Goal: Information Seeking & Learning: Check status

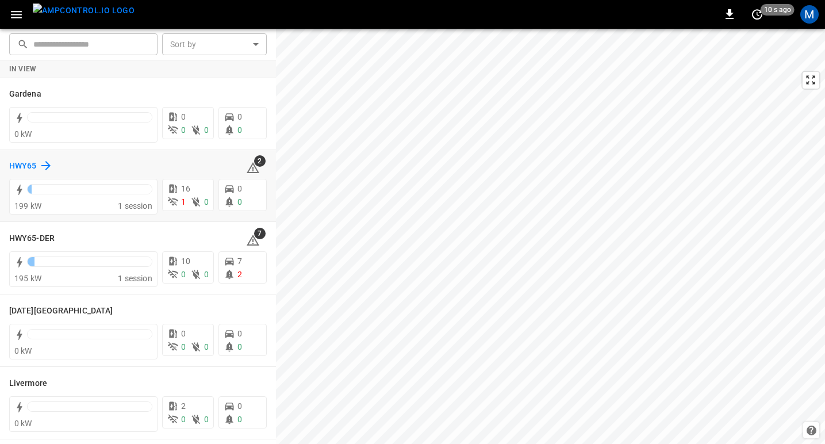
click at [25, 163] on h6 "HWY65" at bounding box center [23, 166] width 28 height 13
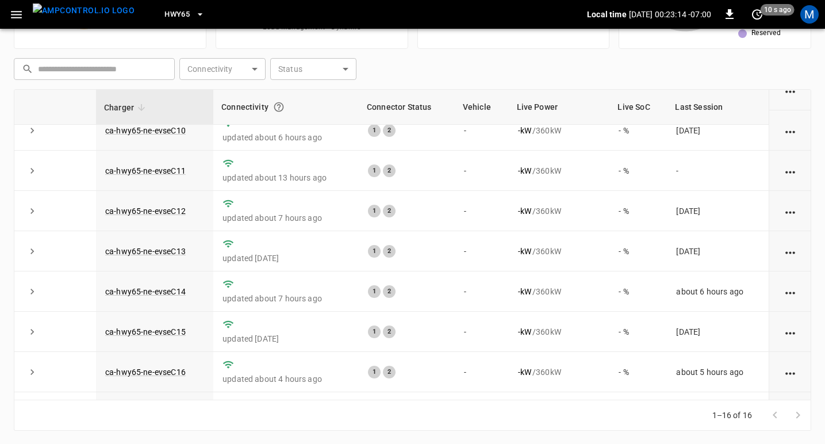
scroll to position [62, 0]
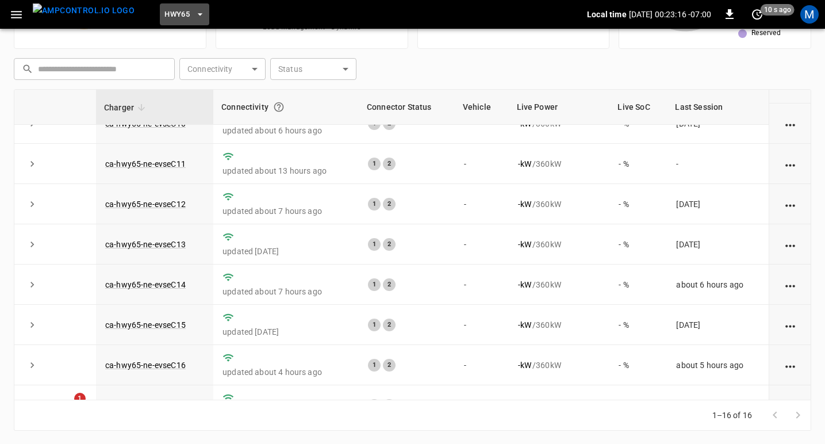
click at [167, 16] on span "HWY65" at bounding box center [177, 14] width 25 height 13
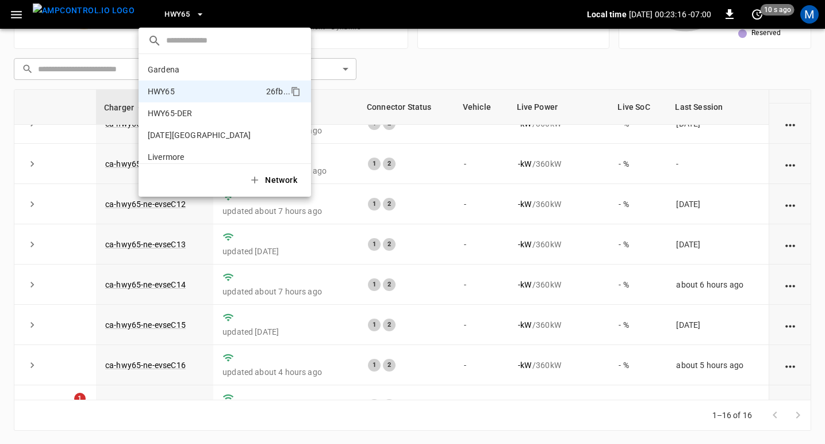
scroll to position [18, 0]
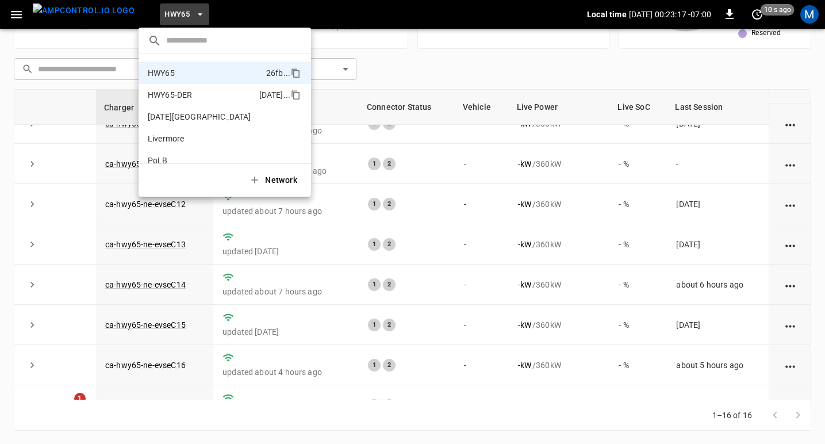
click at [188, 93] on p "HWY65-DER" at bounding box center [201, 95] width 107 height 12
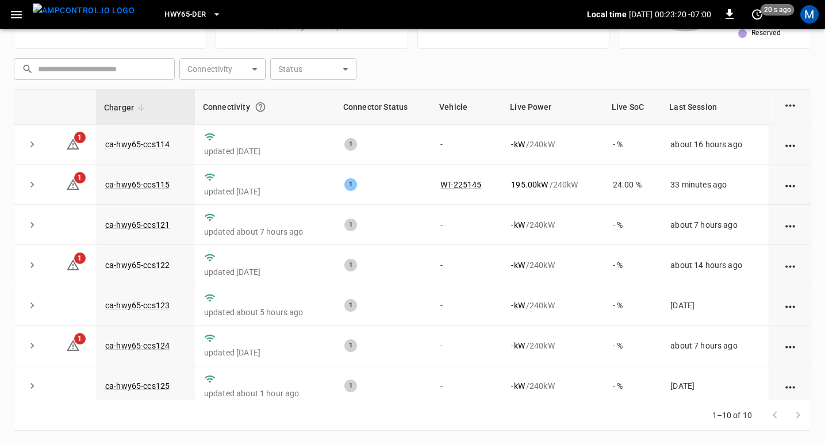
scroll to position [131, 0]
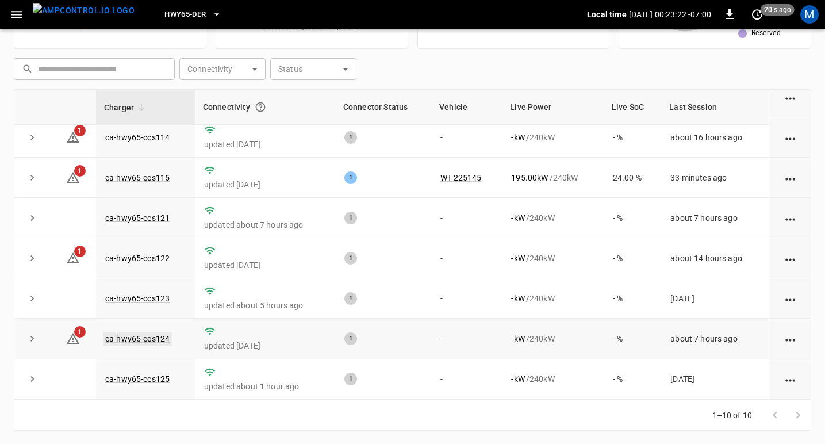
click at [144, 334] on link "ca-hwy65-ccs124" at bounding box center [137, 339] width 69 height 14
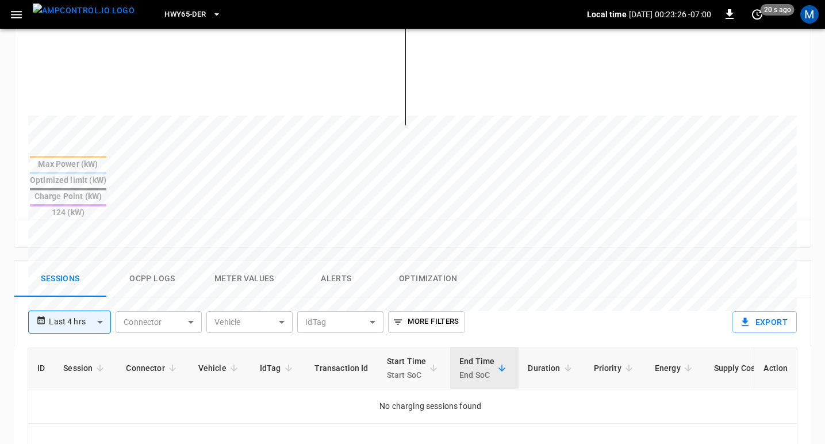
scroll to position [364, 0]
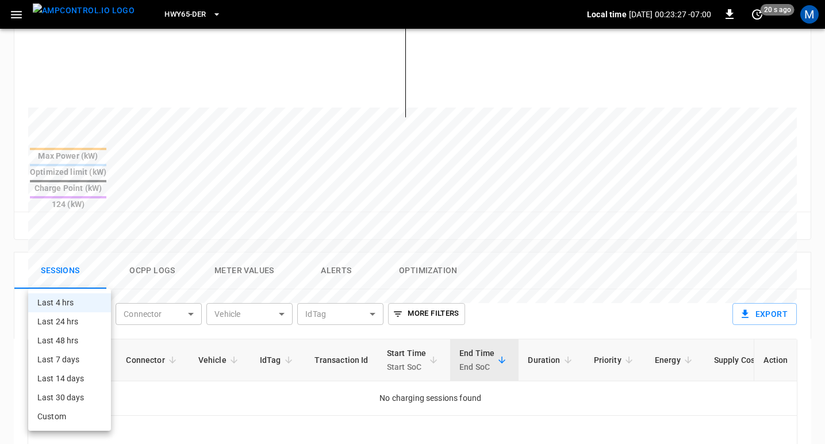
click at [96, 281] on body "**********" at bounding box center [412, 165] width 825 height 1058
click at [79, 318] on li "Last 24 hrs" at bounding box center [69, 321] width 83 height 19
type input "**********"
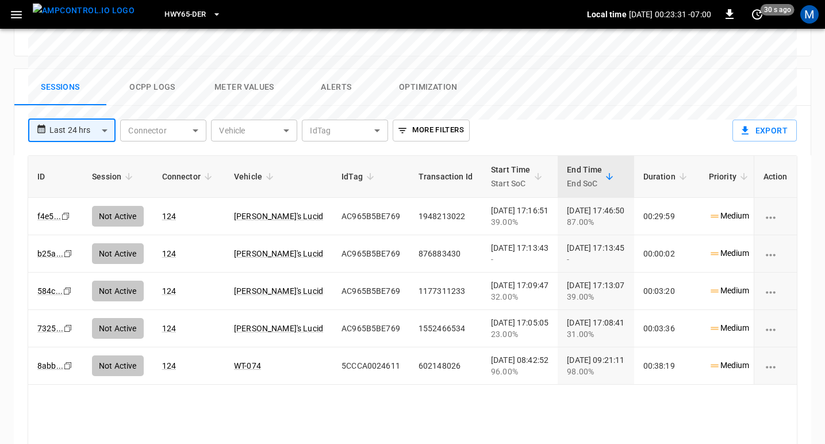
scroll to position [543, 0]
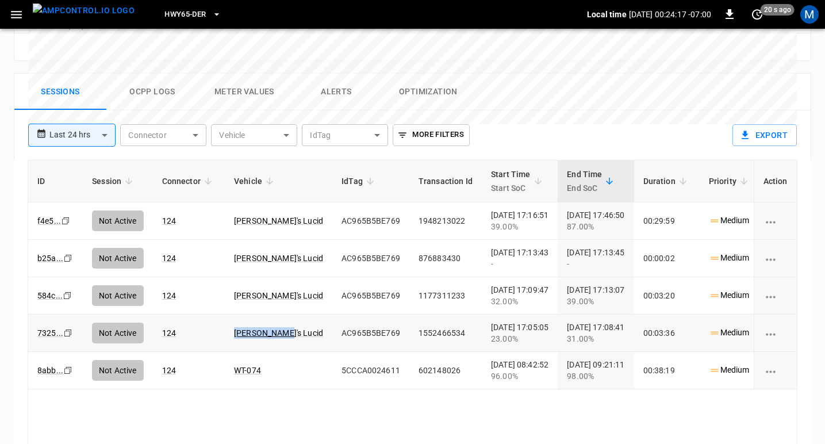
drag, startPoint x: 223, startPoint y: 293, endPoint x: 283, endPoint y: 297, distance: 59.9
click at [283, 315] on tr "7325 ... Copy Not Active 124 [PERSON_NAME]'s Lucid AC965B5BE769 1552466534 [DAT…" at bounding box center [488, 333] width 920 height 37
copy tr "[PERSON_NAME]'s Lucid"
click at [225, 277] on td "[PERSON_NAME]'s Lucid" at bounding box center [279, 295] width 108 height 37
drag, startPoint x: 225, startPoint y: 255, endPoint x: 283, endPoint y: 259, distance: 57.6
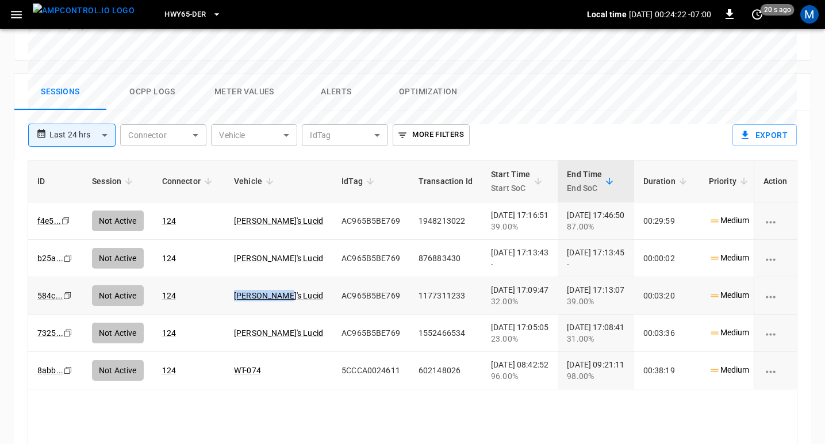
click at [283, 277] on td "[PERSON_NAME]'s Lucid" at bounding box center [279, 295] width 108 height 37
copy link "[PERSON_NAME]'s Lucid"
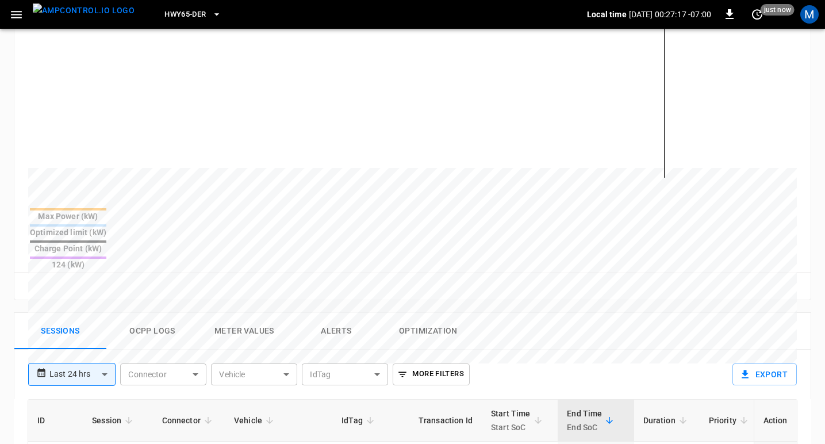
scroll to position [0, 0]
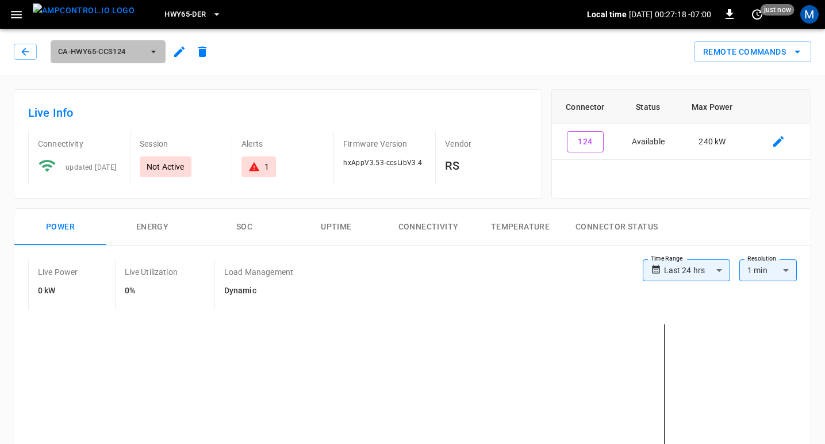
click at [136, 54] on span "ca-hwy65-ccs124" at bounding box center [100, 51] width 85 height 13
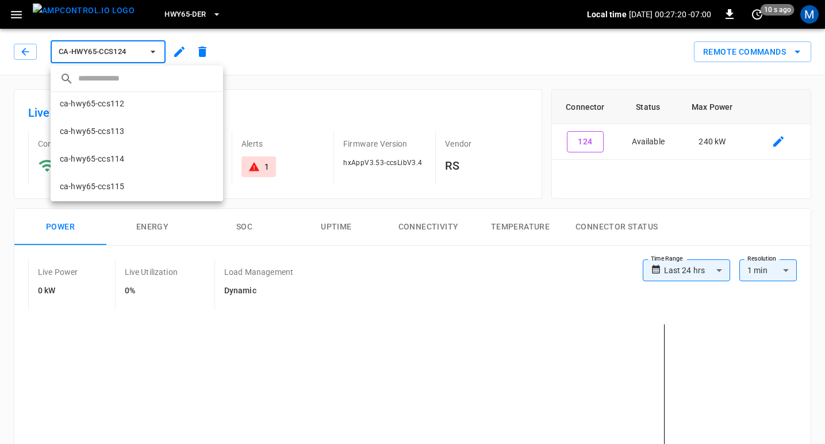
scroll to position [28, 0]
click at [109, 129] on p "ca-hwy65-ccs113" at bounding box center [92, 134] width 64 height 12
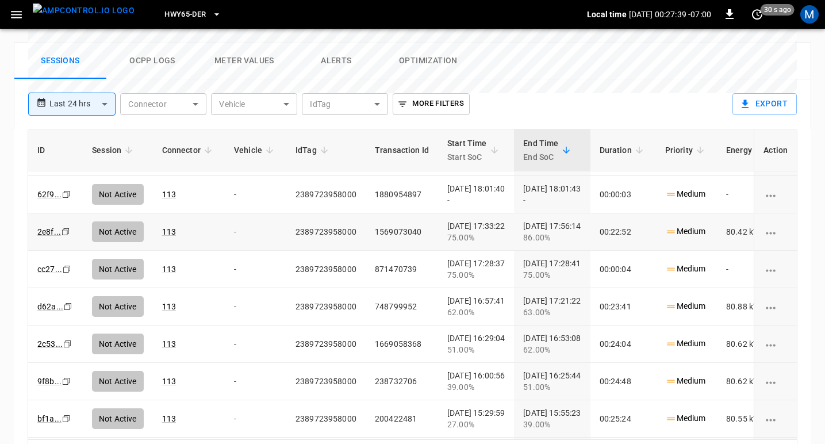
scroll to position [27, 0]
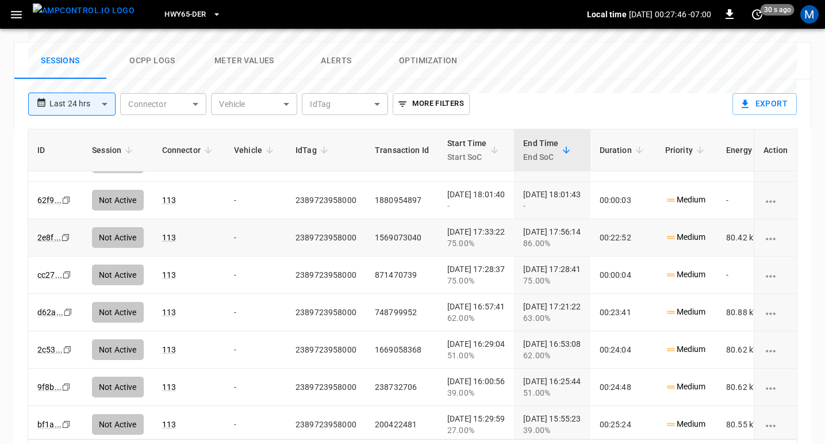
click at [64, 166] on icon "copy" at bounding box center [67, 162] width 7 height 7
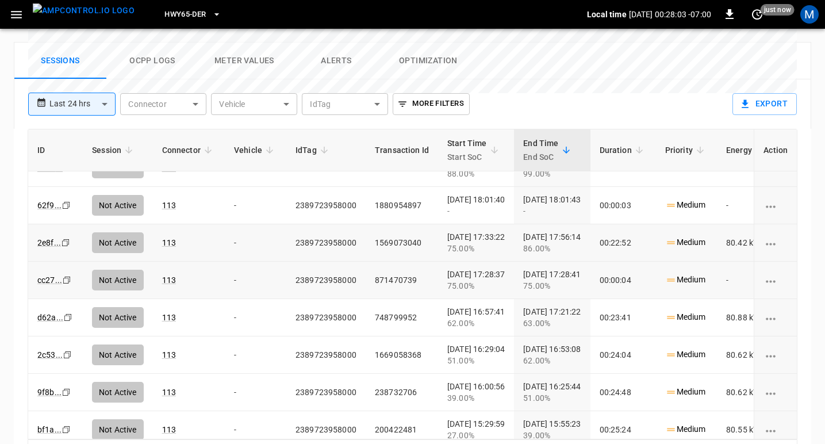
scroll to position [16, 0]
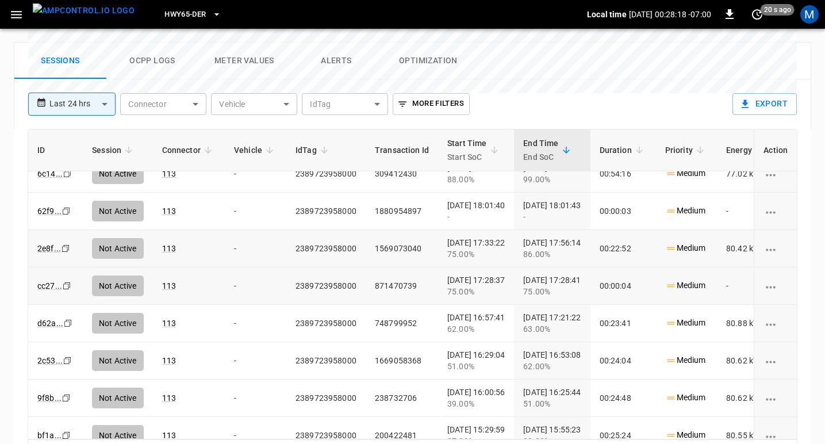
click at [65, 178] on icon "Copy" at bounding box center [67, 173] width 9 height 9
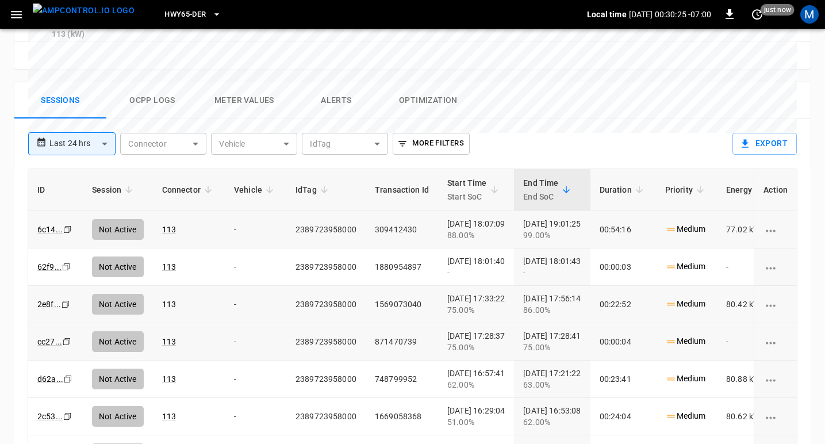
scroll to position [539, 0]
click at [68, 224] on icon "Copy" at bounding box center [67, 228] width 9 height 9
click at [65, 225] on icon "Copy" at bounding box center [67, 228] width 9 height 9
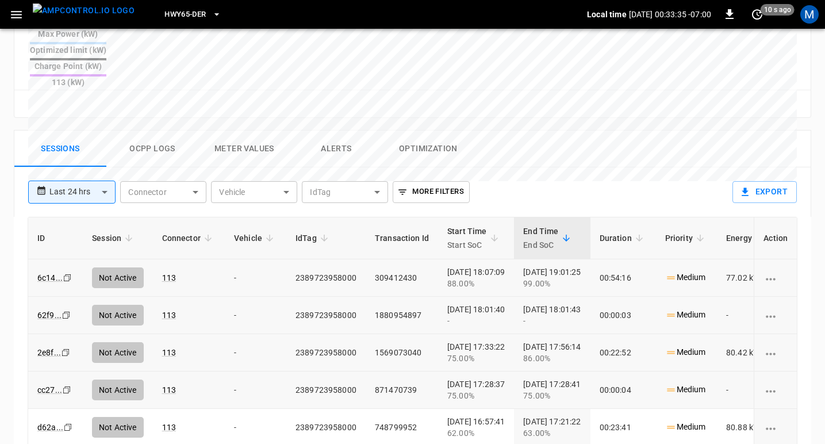
scroll to position [489, 0]
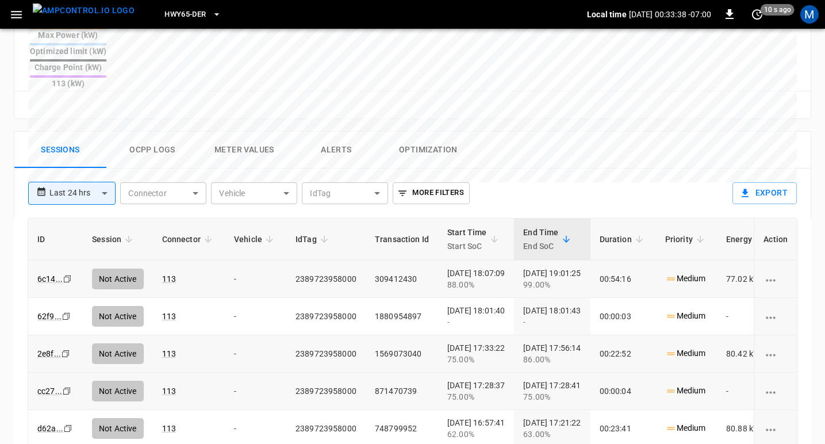
click at [66, 274] on icon "Copy" at bounding box center [67, 278] width 9 height 9
click at [174, 16] on span "HWY65-DER" at bounding box center [185, 14] width 41 height 13
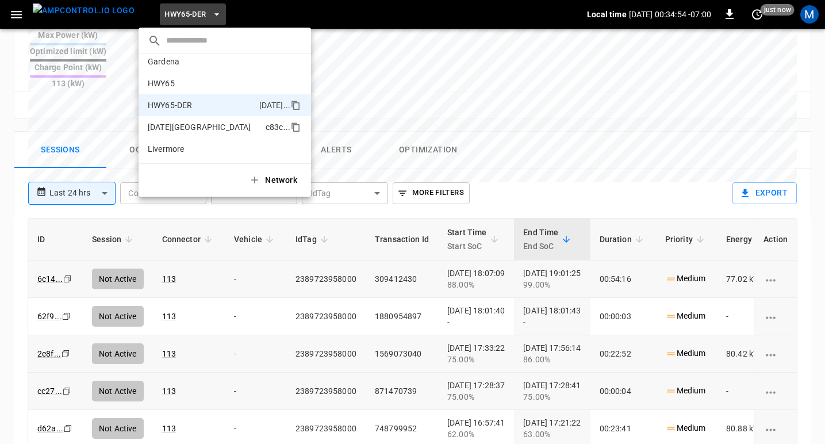
scroll to position [7, 0]
click at [168, 83] on p "HWY65" at bounding box center [205, 85] width 114 height 12
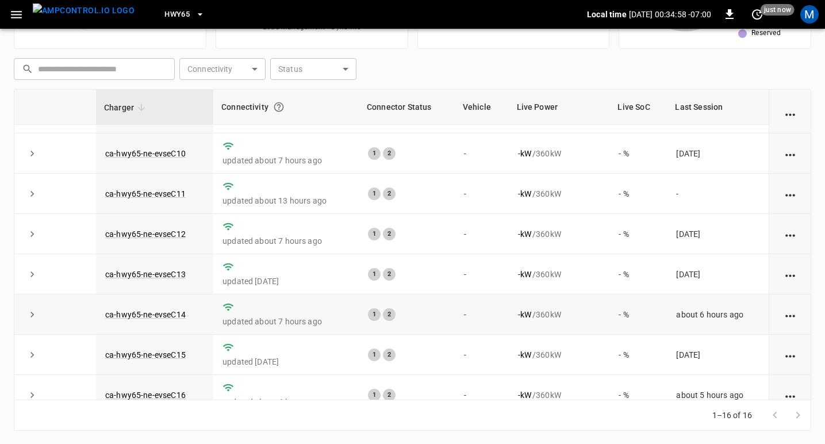
scroll to position [33, 0]
click at [163, 314] on link "ca-hwy65-ne-evseC14" at bounding box center [145, 313] width 85 height 14
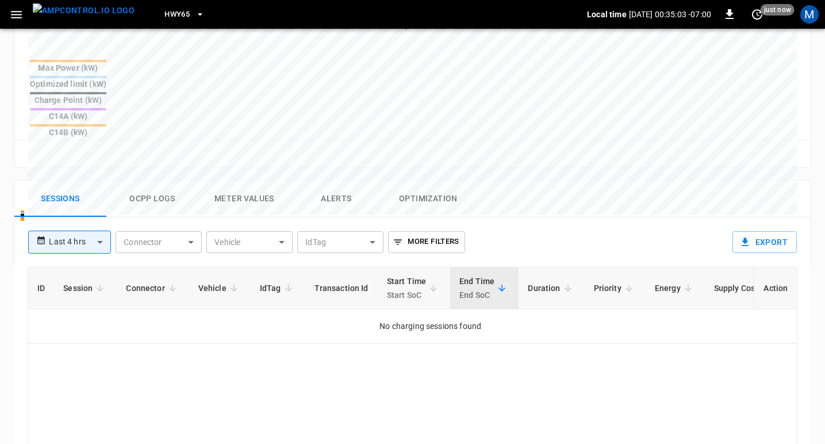
scroll to position [486, 0]
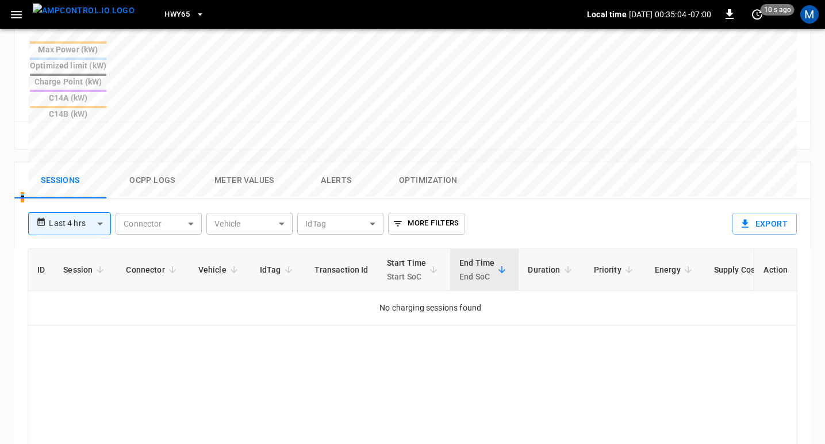
click at [96, 166] on body "**********" at bounding box center [412, 59] width 825 height 1090
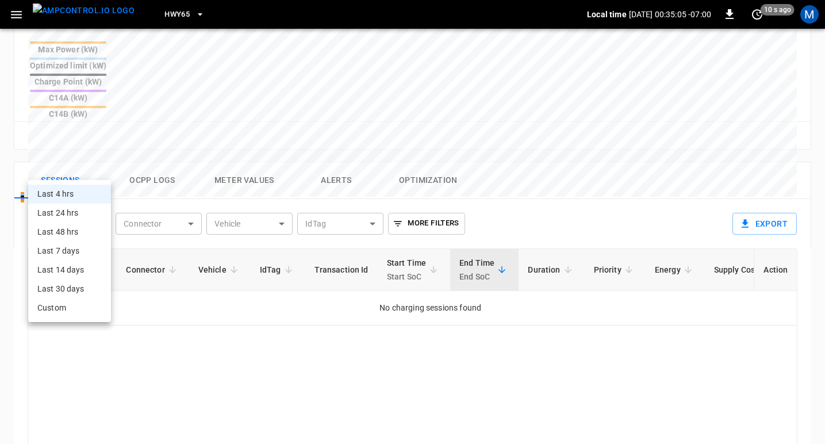
click at [72, 212] on li "Last 24 hrs" at bounding box center [69, 213] width 83 height 19
type input "**********"
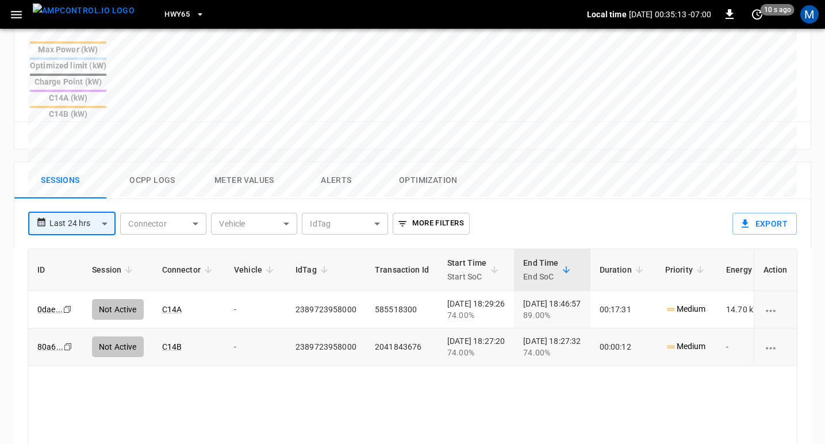
click at [66, 305] on icon "Copy" at bounding box center [67, 309] width 9 height 9
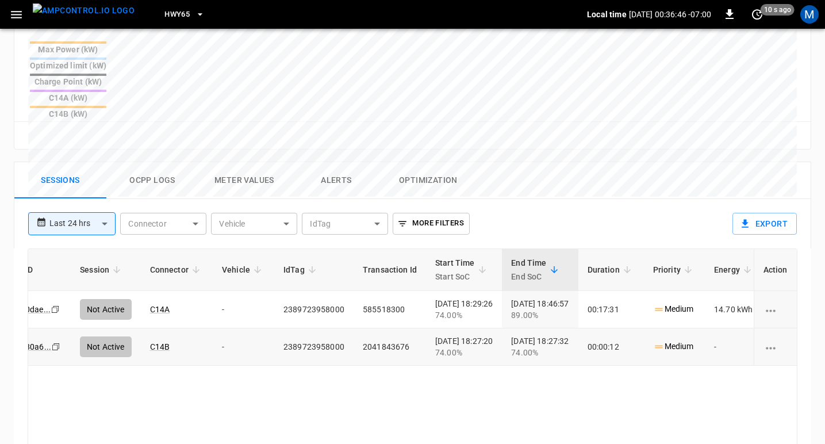
scroll to position [0, 0]
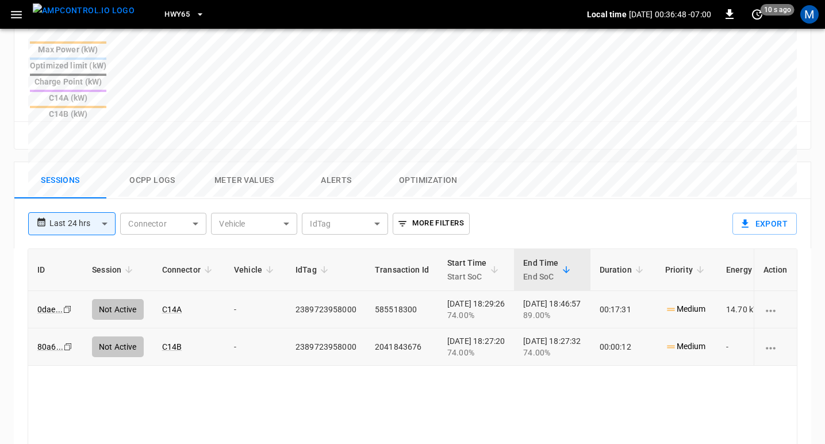
click at [65, 305] on icon "Copy" at bounding box center [67, 309] width 9 height 9
click at [171, 12] on button "HWY65" at bounding box center [184, 14] width 49 height 22
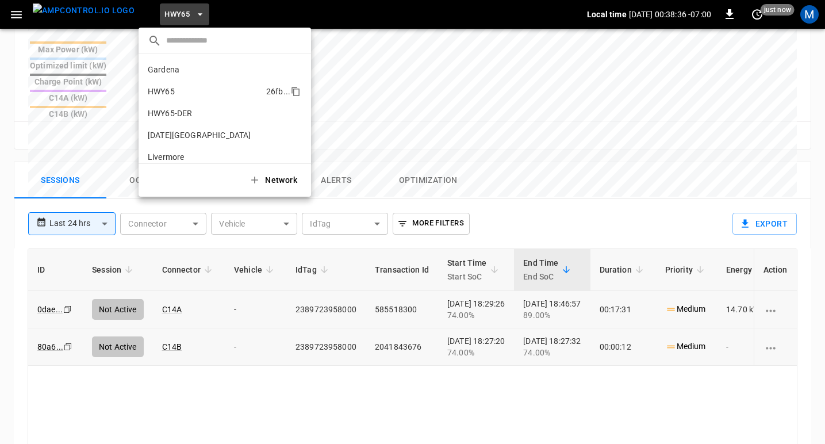
scroll to position [18, 0]
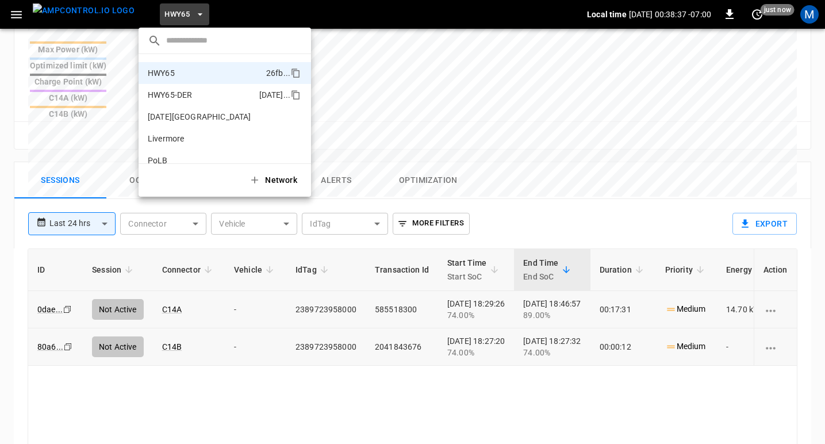
click at [186, 95] on p "HWY65-DER" at bounding box center [201, 95] width 107 height 12
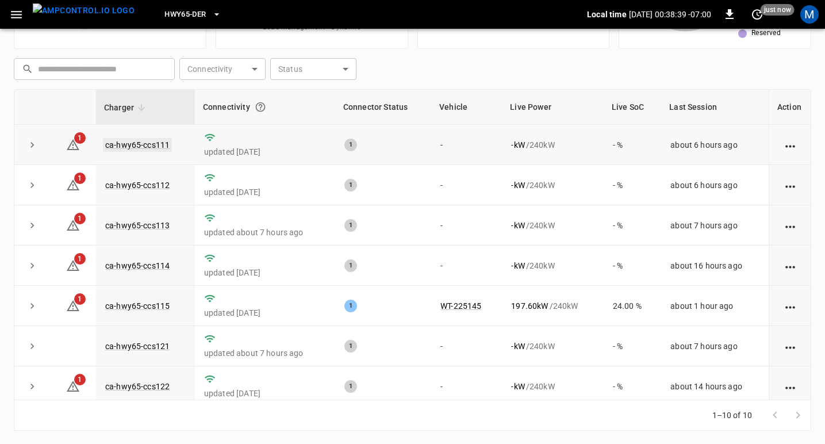
click at [153, 140] on link "ca-hwy65-ccs111" at bounding box center [137, 145] width 69 height 14
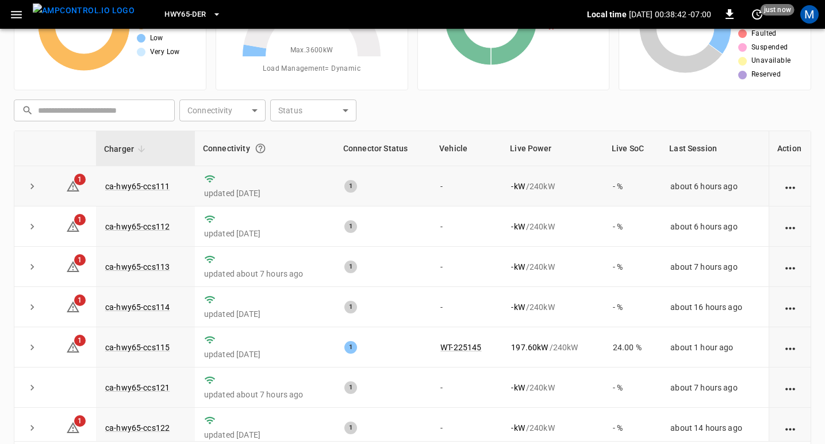
scroll to position [96, 0]
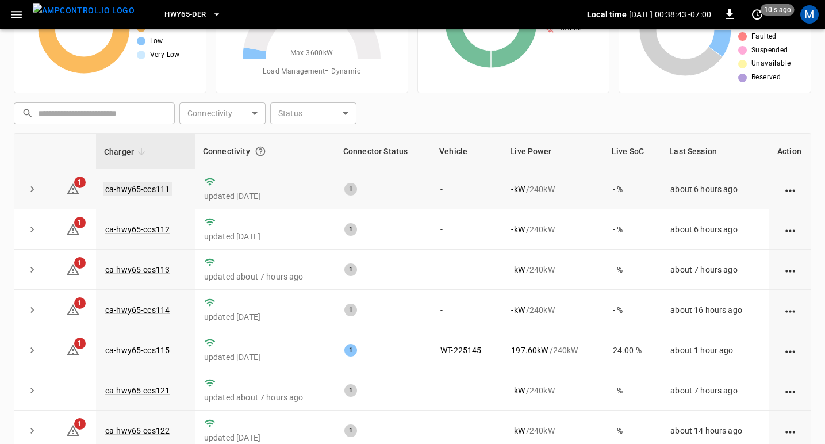
click at [132, 189] on link "ca-hwy65-ccs111" at bounding box center [137, 189] width 69 height 14
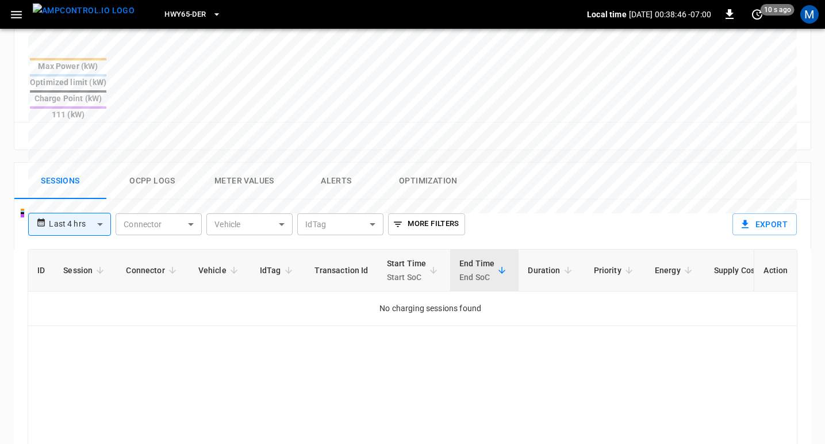
scroll to position [455, 0]
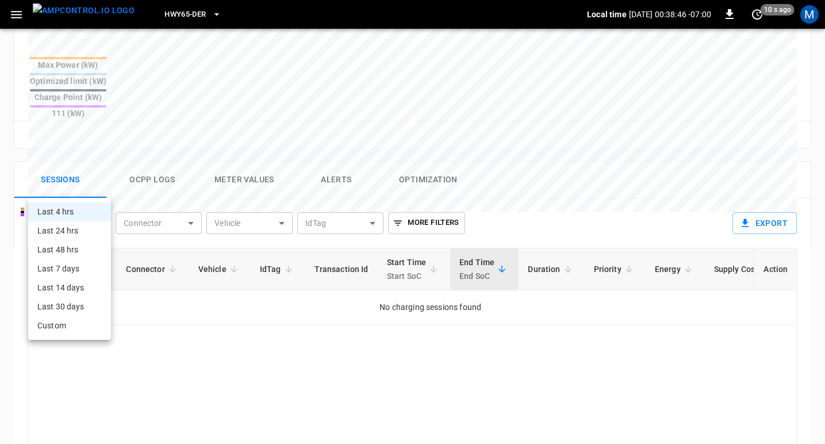
click at [82, 189] on body "**********" at bounding box center [412, 74] width 825 height 1058
click at [69, 230] on li "Last 24 hrs" at bounding box center [69, 230] width 83 height 19
type input "**********"
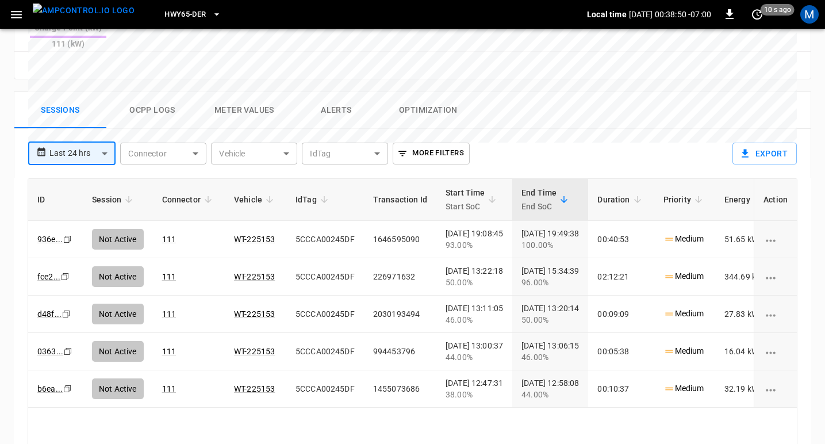
scroll to position [521, 0]
